Goal: Task Accomplishment & Management: Manage account settings

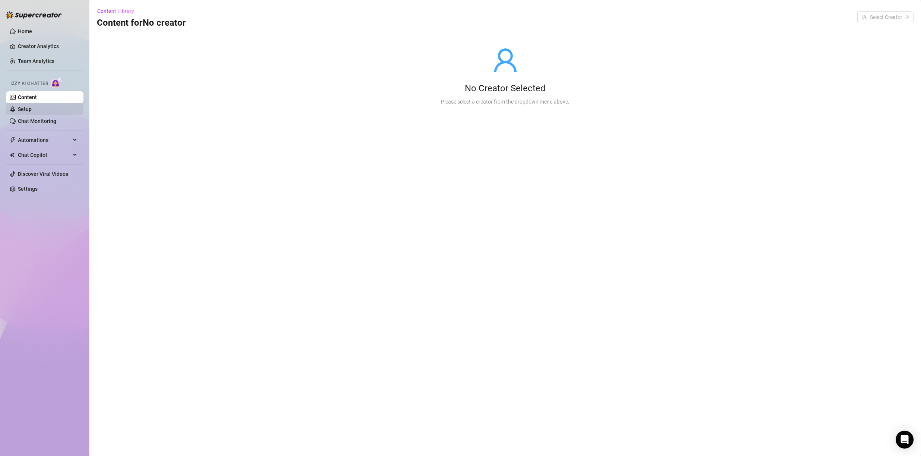
click at [32, 108] on link "Setup" at bounding box center [25, 109] width 14 height 6
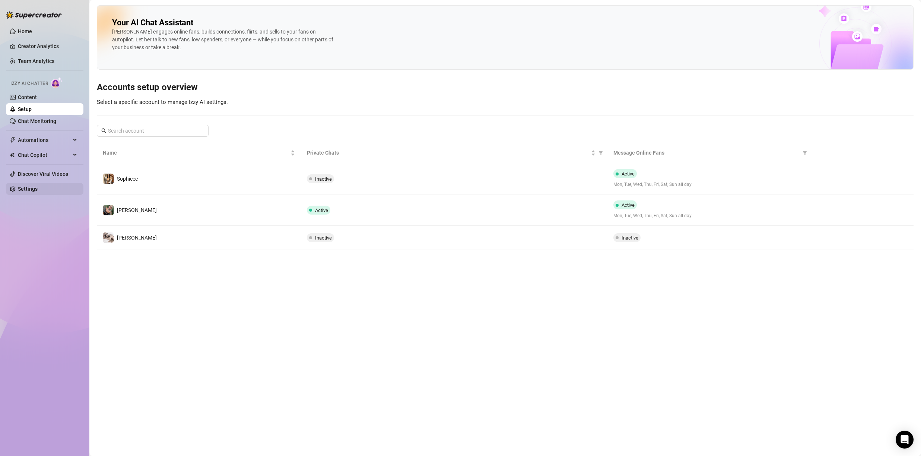
click at [37, 192] on link "Settings" at bounding box center [28, 189] width 20 height 6
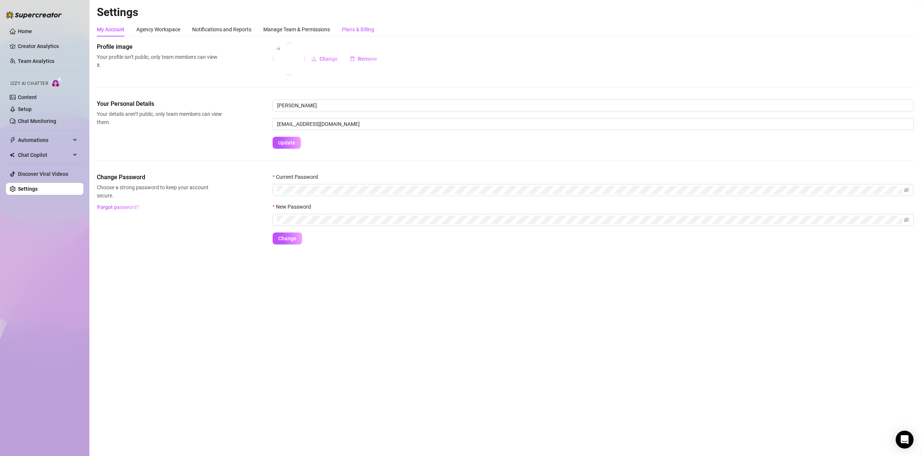
click at [364, 31] on div "Plans & Billing" at bounding box center [358, 29] width 32 height 8
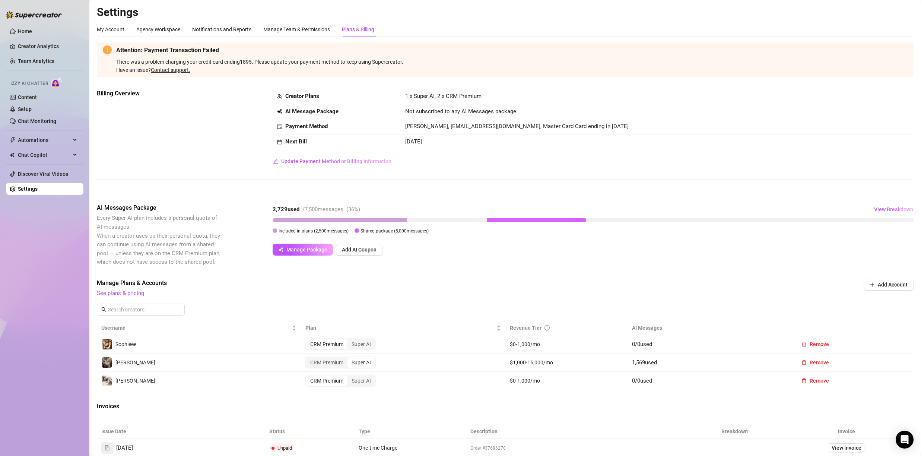
click at [187, 359] on td "[PERSON_NAME]" at bounding box center [199, 363] width 204 height 18
click at [32, 112] on link "Setup" at bounding box center [25, 109] width 14 height 6
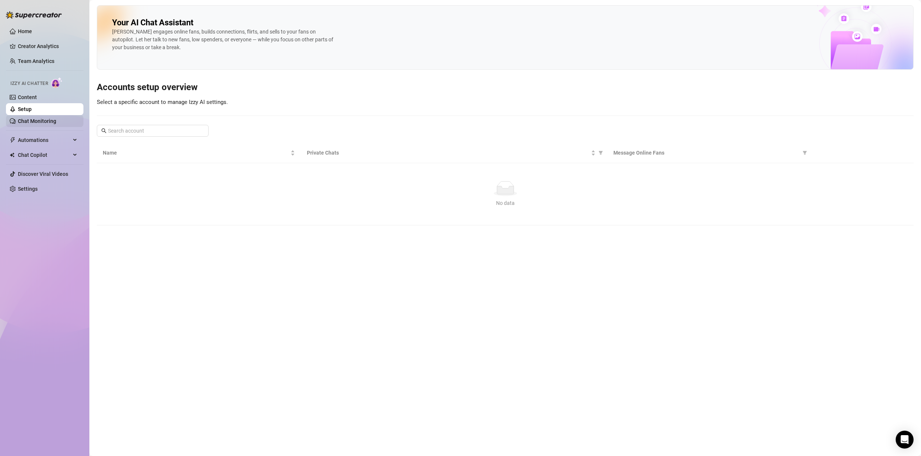
click at [47, 118] on link "Chat Monitoring" at bounding box center [37, 121] width 38 height 6
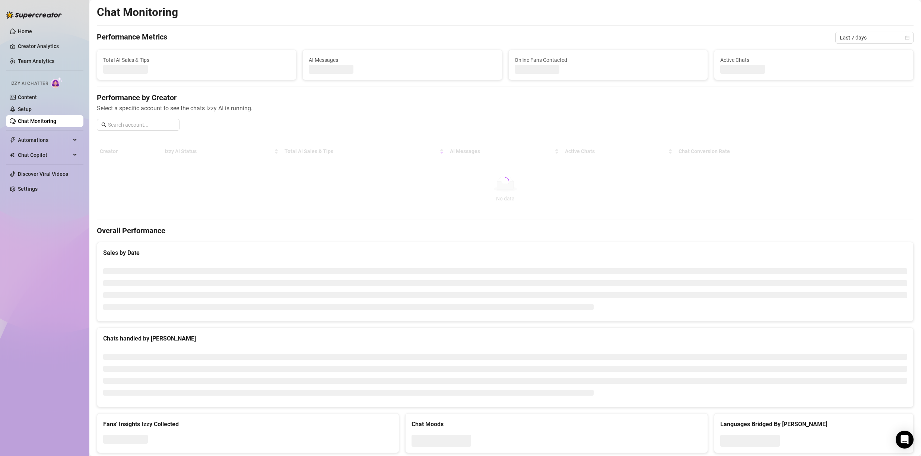
click at [32, 111] on link "Setup" at bounding box center [25, 109] width 14 height 6
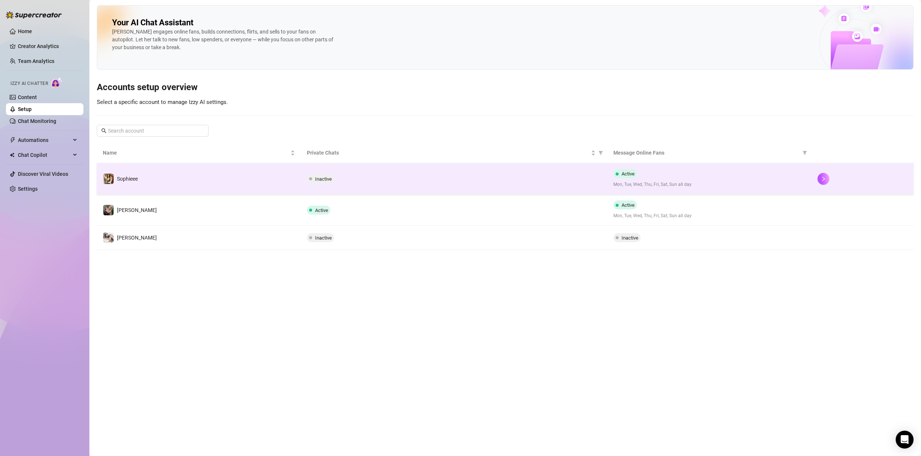
click at [143, 192] on td "Sophieee" at bounding box center [199, 178] width 204 height 31
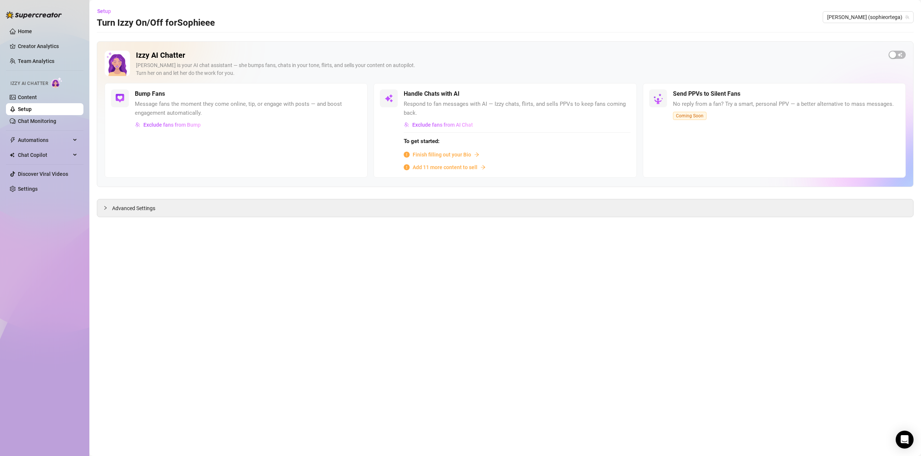
click at [32, 106] on link "Setup" at bounding box center [25, 109] width 14 height 6
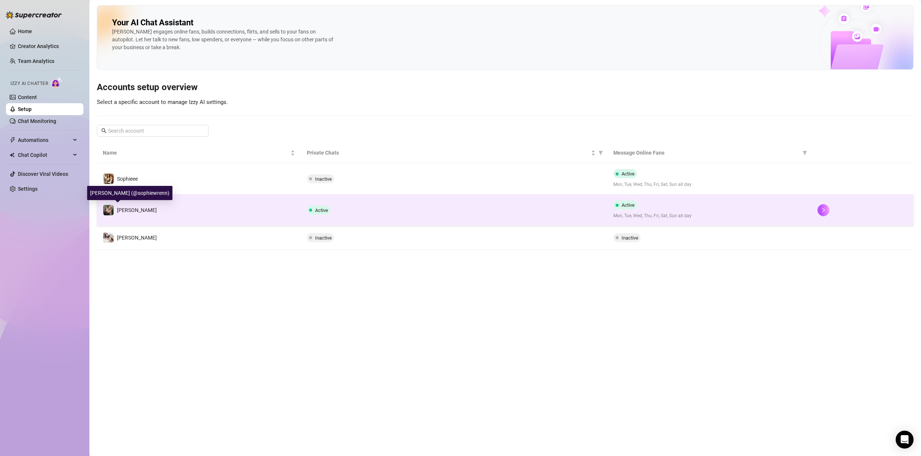
click at [124, 212] on span "[PERSON_NAME]" at bounding box center [137, 210] width 40 height 6
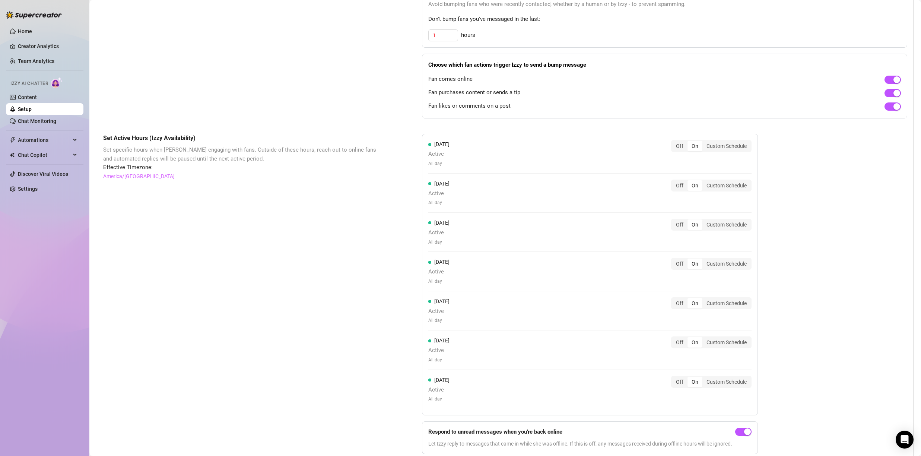
scroll to position [4, 0]
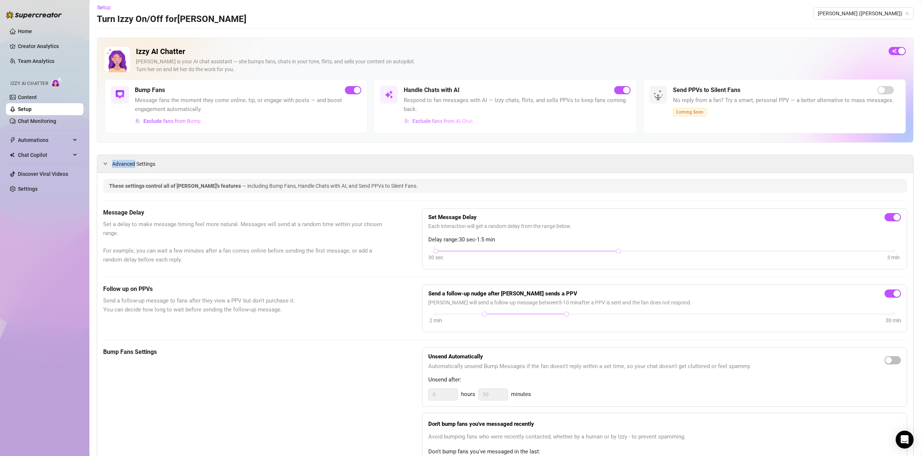
click at [414, 120] on span "Exclude fans from AI Chat" at bounding box center [442, 121] width 61 height 6
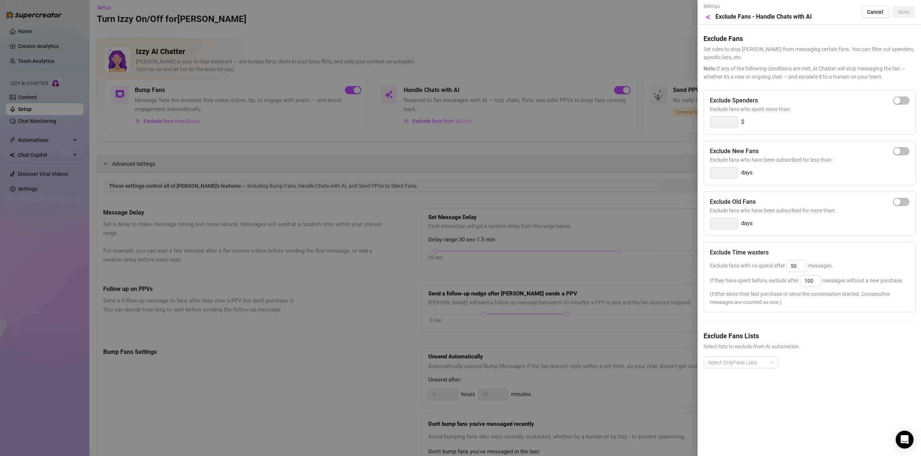
click at [410, 142] on div at bounding box center [460, 228] width 921 height 456
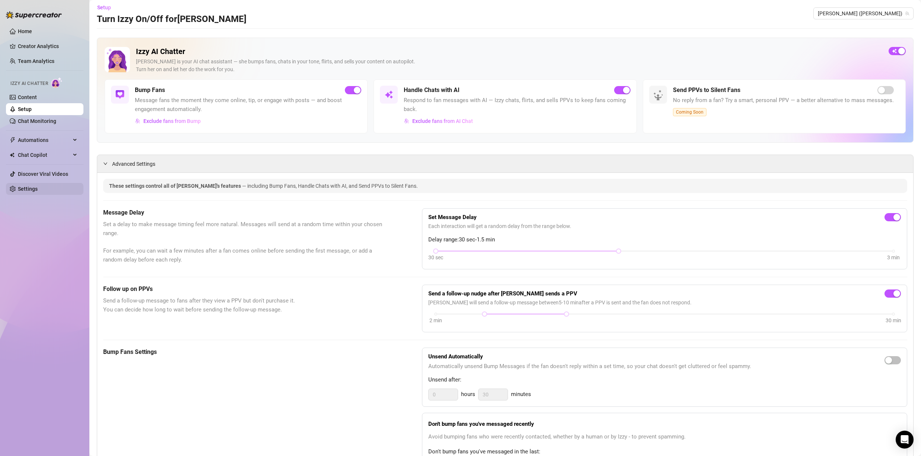
click at [37, 189] on link "Settings" at bounding box center [28, 189] width 20 height 6
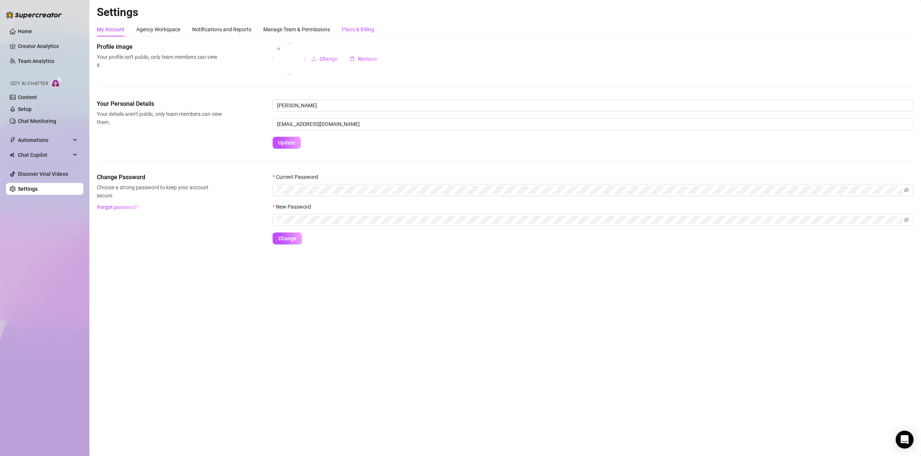
click at [352, 29] on div "Plans & Billing" at bounding box center [358, 29] width 32 height 8
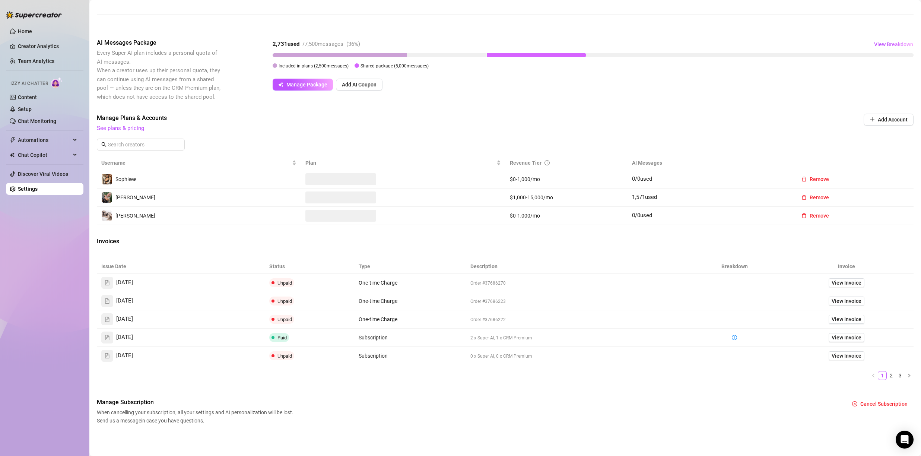
scroll to position [165, 0]
click at [845, 337] on span "View Invoice" at bounding box center [847, 337] width 30 height 8
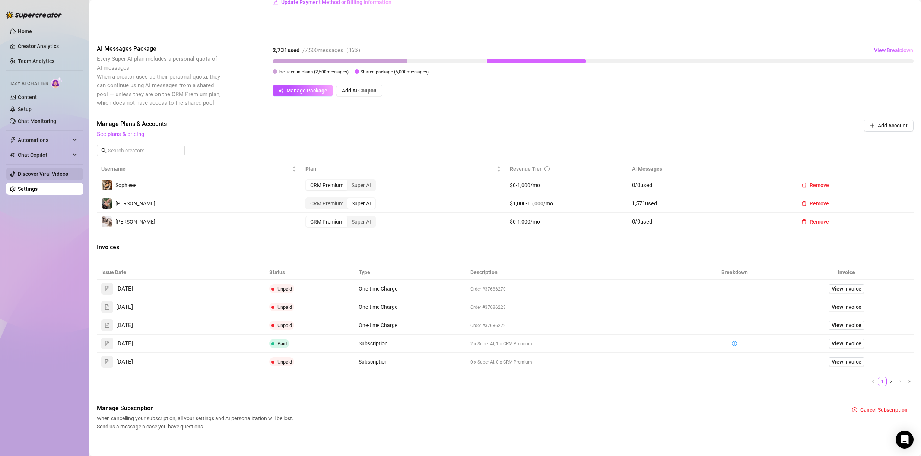
scroll to position [18, 0]
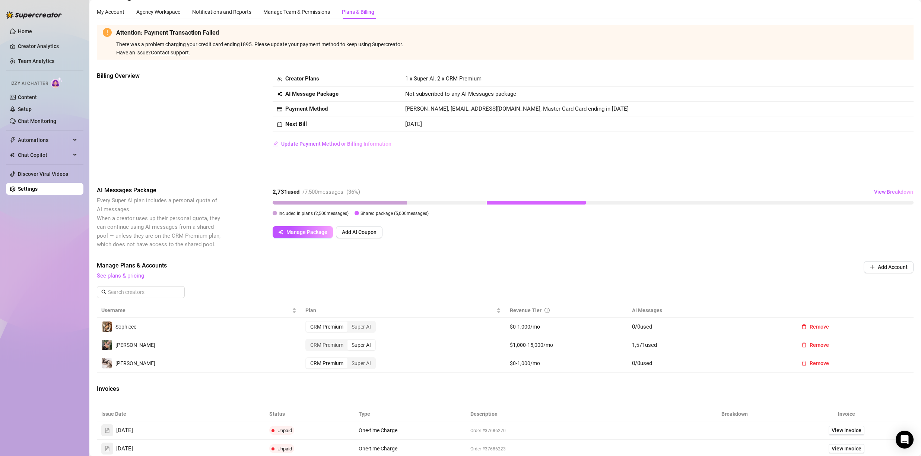
click at [463, 276] on span "See plans & pricing" at bounding box center [455, 276] width 716 height 9
click at [39, 121] on link "Chat Monitoring" at bounding box center [37, 121] width 38 height 6
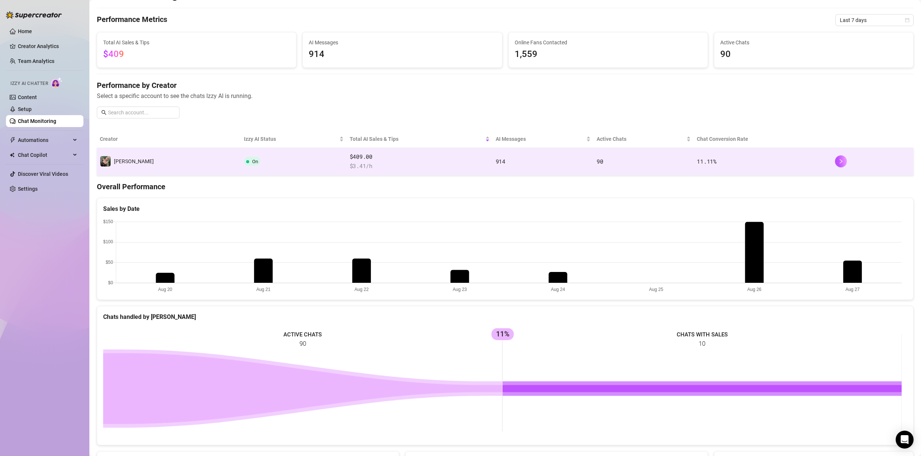
click at [147, 164] on td "[PERSON_NAME]" at bounding box center [169, 162] width 144 height 28
